Goal: Information Seeking & Learning: Find specific fact

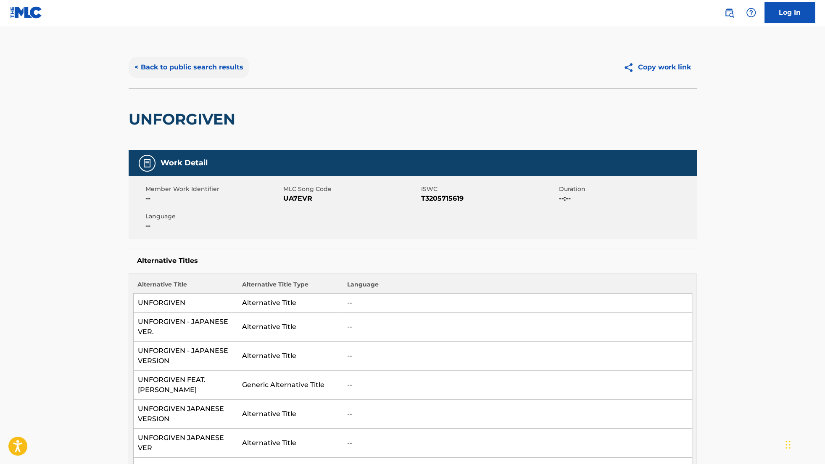
click at [197, 61] on button "< Back to public search results" at bounding box center [189, 67] width 121 height 21
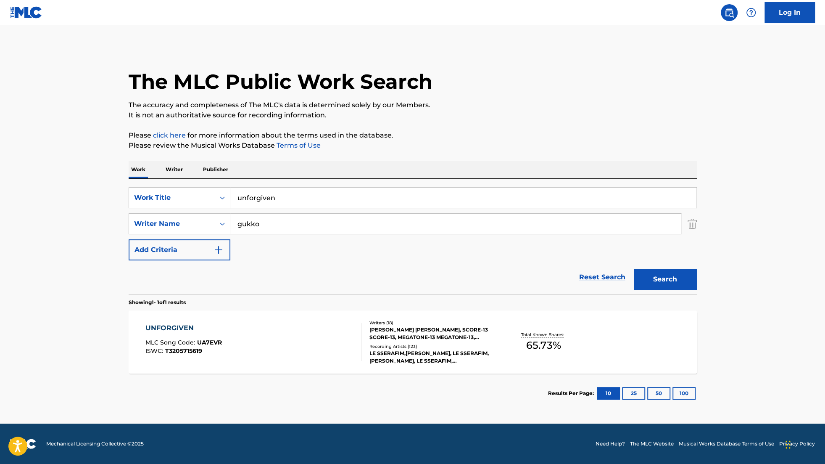
drag, startPoint x: 321, startPoint y: 198, endPoint x: 73, endPoint y: 176, distance: 248.4
click at [73, 176] on main "The MLC Public Work Search The accuracy and completeness of The MLC's data is d…" at bounding box center [412, 224] width 825 height 398
type input "excuse me"
drag, startPoint x: 279, startPoint y: 226, endPoint x: 162, endPoint y: 210, distance: 117.9
click at [162, 210] on div "SearchWithCriteriad4d5560e-090d-4694-8537-96a358e99dd4 Work Title excuse me Sea…" at bounding box center [413, 223] width 568 height 73
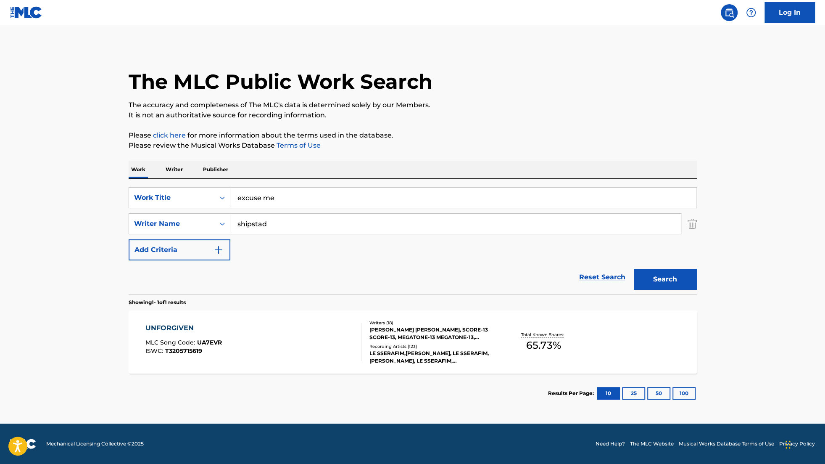
type input "shipstad"
click at [634, 269] on button "Search" at bounding box center [665, 279] width 63 height 21
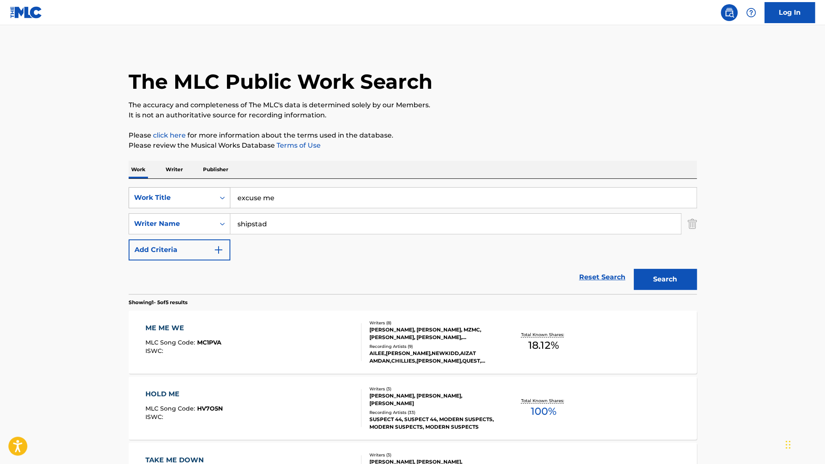
drag, startPoint x: 277, startPoint y: 199, endPoint x: 170, endPoint y: 189, distance: 107.2
click at [170, 189] on div "SearchWithCriteriad4d5560e-090d-4694-8537-96a358e99dd4 Work Title excuse me" at bounding box center [413, 197] width 568 height 21
click at [634, 269] on button "Search" at bounding box center [665, 279] width 63 height 21
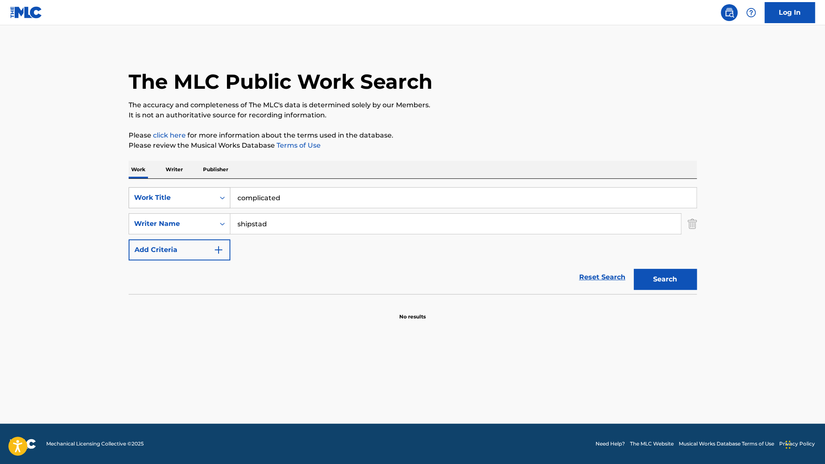
drag, startPoint x: 295, startPoint y: 200, endPoint x: 189, endPoint y: 188, distance: 106.1
click at [189, 188] on div "SearchWithCriteriad4d5560e-090d-4694-8537-96a358e99dd4 Work Title complicated" at bounding box center [413, 197] width 568 height 21
type input "and always"
click at [634, 269] on button "Search" at bounding box center [665, 279] width 63 height 21
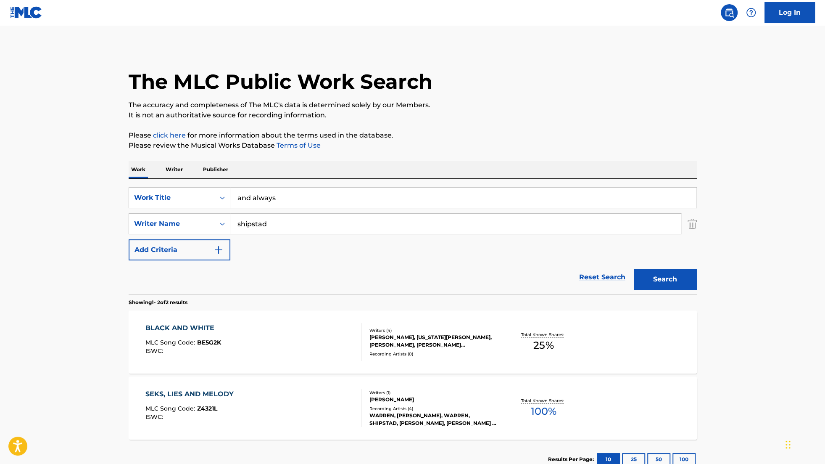
click at [397, 348] on div "[PERSON_NAME], [US_STATE][PERSON_NAME], [PERSON_NAME], [PERSON_NAME] [PERSON_NA…" at bounding box center [432, 340] width 127 height 15
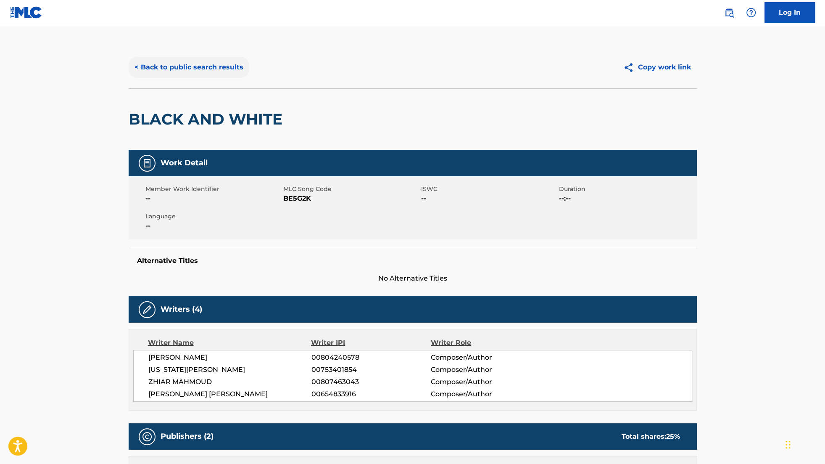
click at [155, 63] on button "< Back to public search results" at bounding box center [189, 67] width 121 height 21
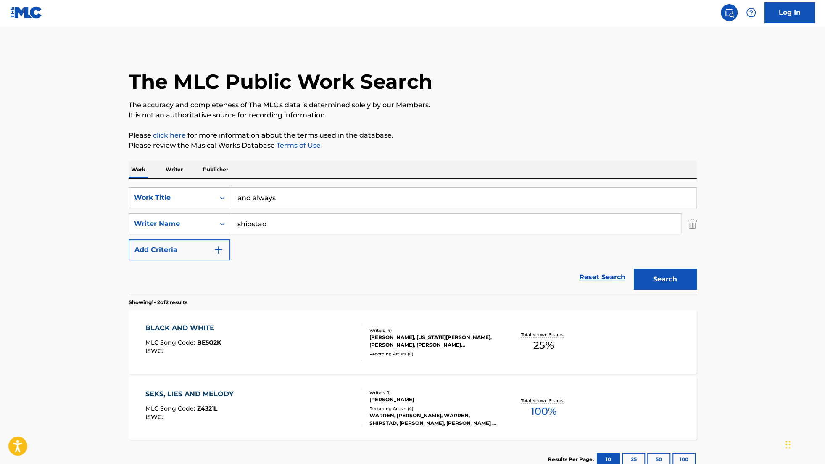
drag, startPoint x: 282, startPoint y: 199, endPoint x: 199, endPoint y: 192, distance: 83.1
click at [199, 192] on div "SearchWithCriteriad4d5560e-090d-4694-8537-96a358e99dd4 Work Title and always" at bounding box center [413, 197] width 568 height 21
click at [237, 223] on input "shipstad" at bounding box center [455, 223] width 450 height 20
type input "[PERSON_NAME]"
click at [432, 405] on div "Recording Artists ( 4 )" at bounding box center [432, 408] width 127 height 6
